Goal: Task Accomplishment & Management: Manage account settings

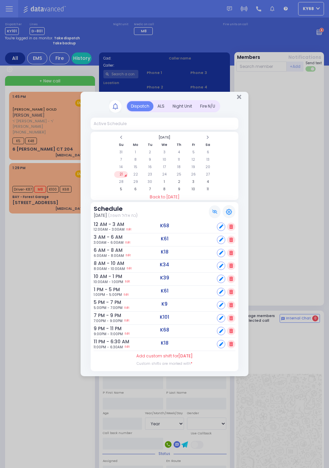
select select "Year"
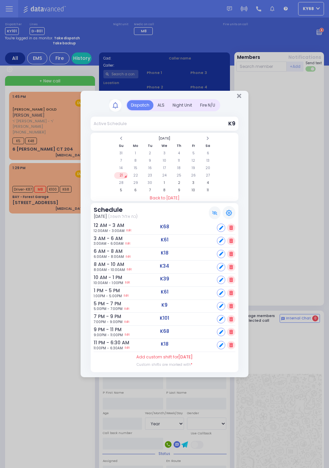
click at [169, 110] on div "ALS" at bounding box center [161, 105] width 15 height 10
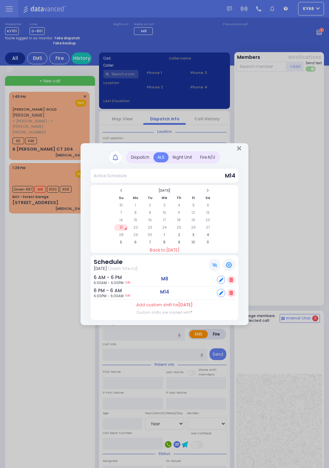
click at [139, 157] on div "Dispatch" at bounding box center [140, 157] width 27 height 10
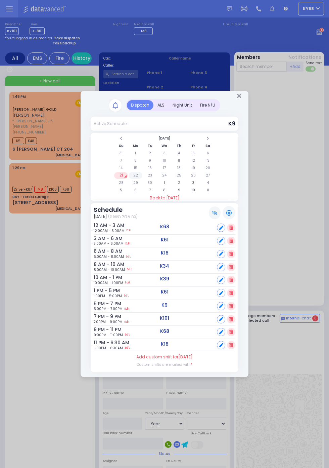
click at [137, 176] on td "22" at bounding box center [136, 175] width 14 height 7
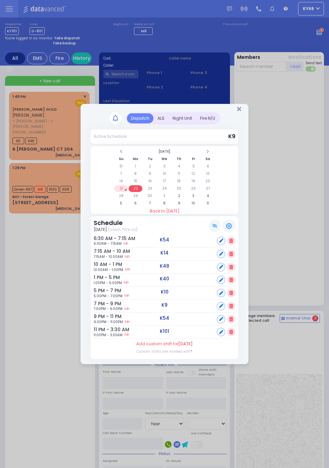
click at [233, 295] on icon at bounding box center [232, 293] width 4 height 4
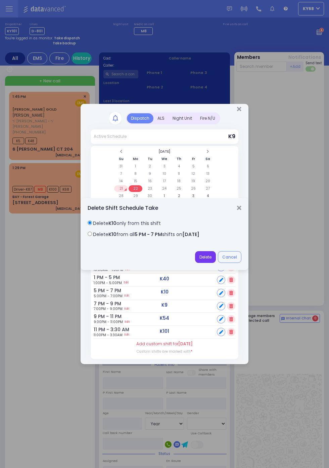
click at [201, 256] on button "Delete" at bounding box center [205, 257] width 21 height 12
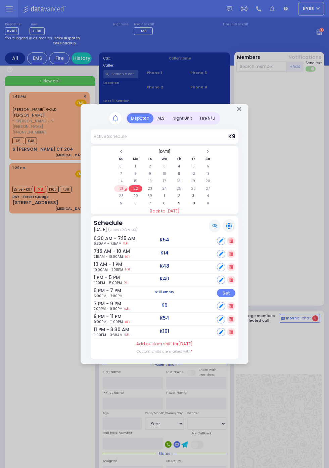
click at [230, 306] on icon at bounding box center [232, 306] width 4 height 4
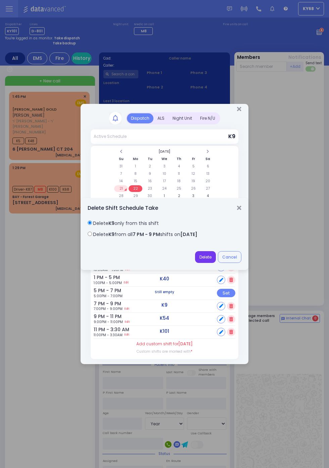
click at [216, 263] on button "Delete" at bounding box center [205, 257] width 21 height 12
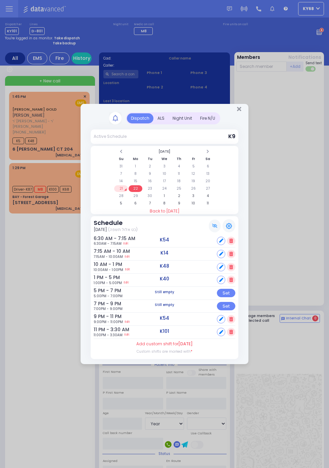
click at [233, 321] on icon at bounding box center [232, 319] width 4 height 4
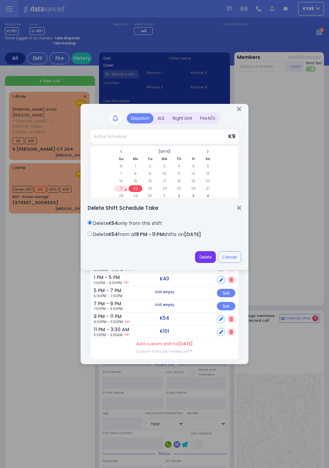
click at [216, 263] on button "Delete" at bounding box center [205, 257] width 21 height 12
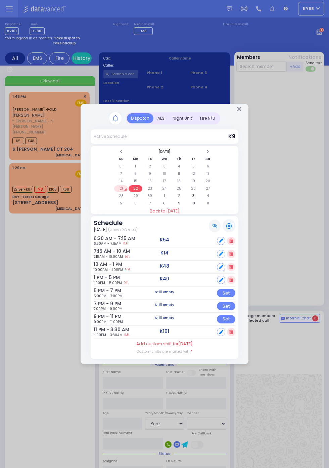
click at [232, 333] on icon at bounding box center [232, 332] width 4 height 4
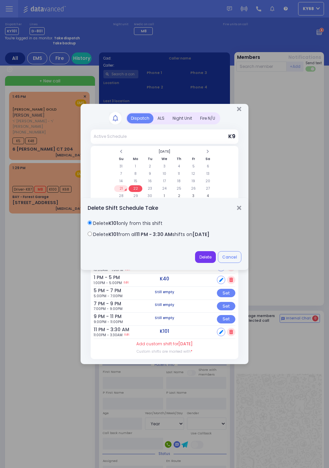
click at [216, 263] on button "Delete" at bounding box center [205, 257] width 21 height 12
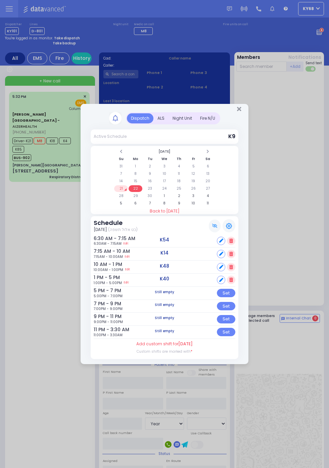
click at [115, 116] on icon at bounding box center [115, 118] width 5 height 6
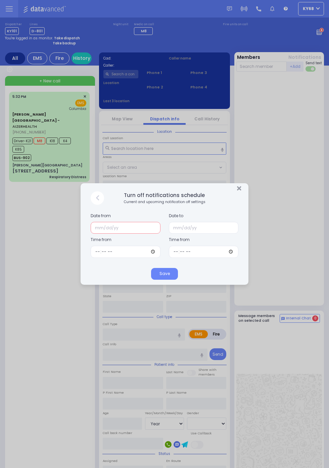
click at [102, 228] on input "text" at bounding box center [126, 228] width 70 height 12
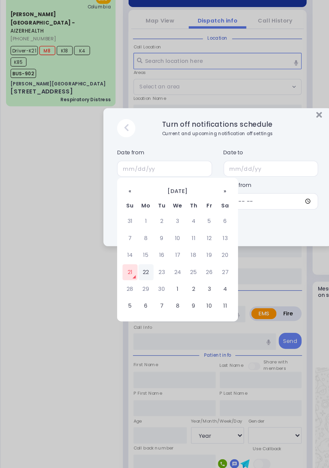
click at [112, 303] on td "22" at bounding box center [112, 304] width 11 height 12
type input "09/22/2025"
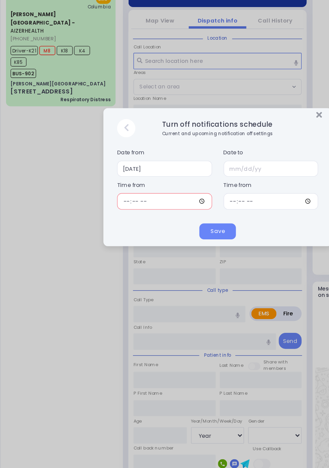
click at [97, 251] on input "time" at bounding box center [126, 252] width 70 height 12
click at [117, 258] on input "04:00" at bounding box center [126, 252] width 70 height 12
type input "15:00"
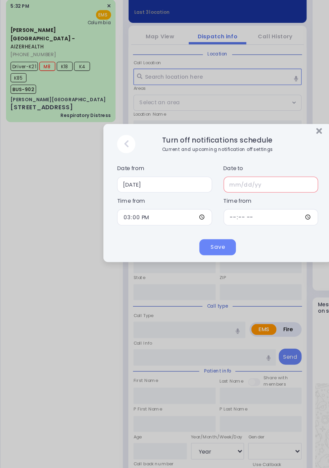
click at [177, 228] on input "text" at bounding box center [204, 228] width 70 height 12
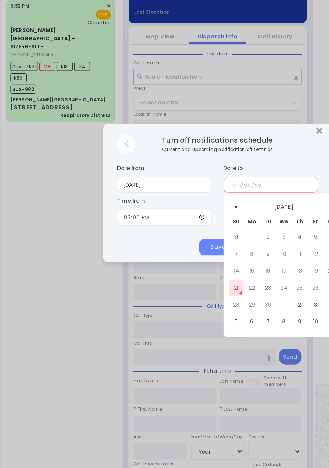
scroll to position [5, 0]
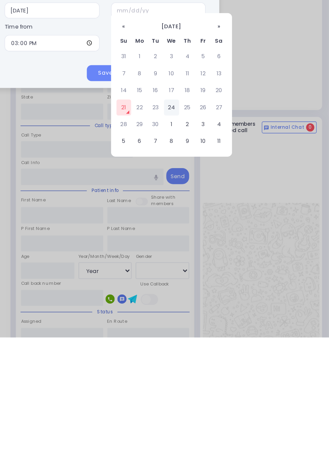
click at [219, 305] on td "24" at bounding box center [213, 299] width 11 height 12
type input "09/24/2025"
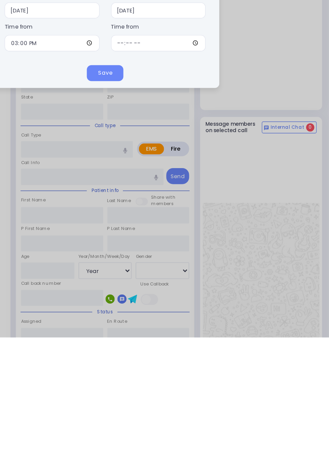
scroll to position [94, 0]
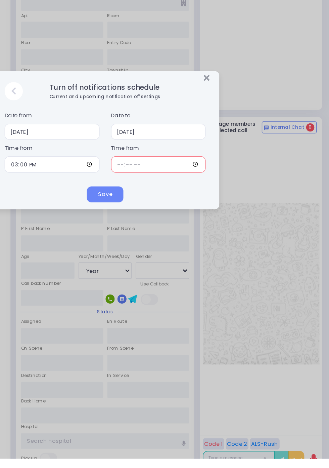
click at [239, 258] on input "time" at bounding box center [204, 252] width 70 height 12
type input "21:00"
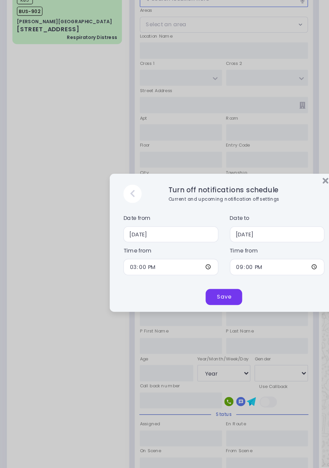
click at [162, 280] on button "Save" at bounding box center [164, 274] width 27 height 12
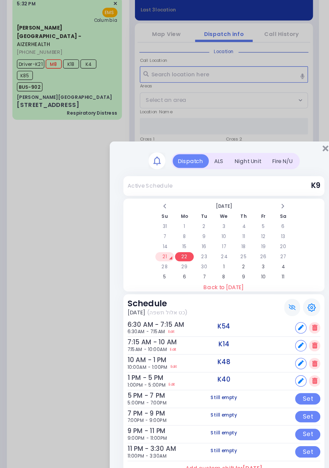
scroll to position [0, 0]
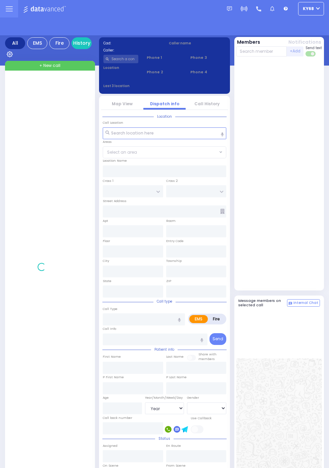
select select "Year"
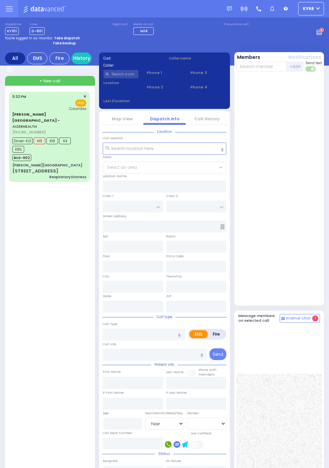
click at [321, 32] on circle at bounding box center [322, 30] width 4 height 4
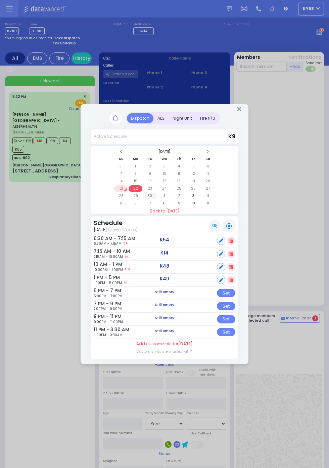
click at [157, 199] on td "30" at bounding box center [150, 196] width 14 height 7
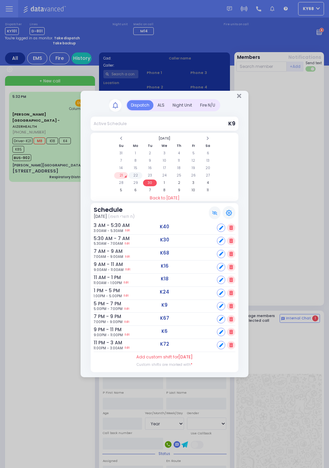
click at [142, 179] on td "22" at bounding box center [136, 175] width 14 height 7
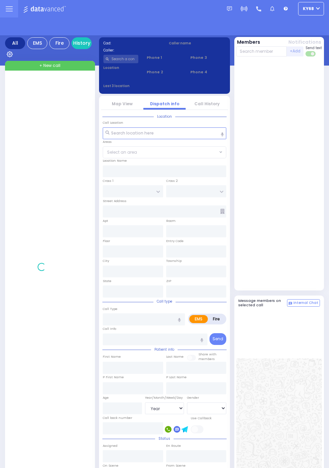
select select "Year"
